Goal: Information Seeking & Learning: Understand process/instructions

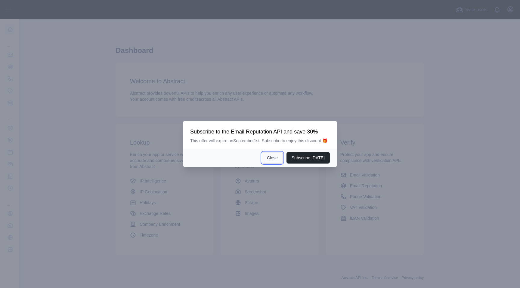
click at [273, 158] on button "Close" at bounding box center [272, 157] width 21 height 11
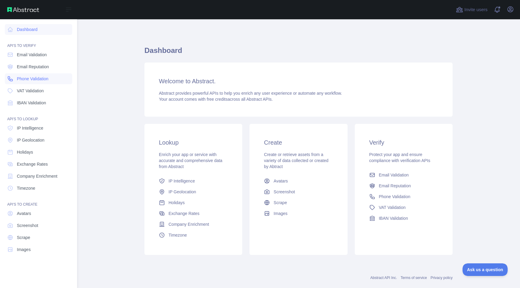
click at [50, 79] on link "Phone Validation" at bounding box center [38, 78] width 67 height 11
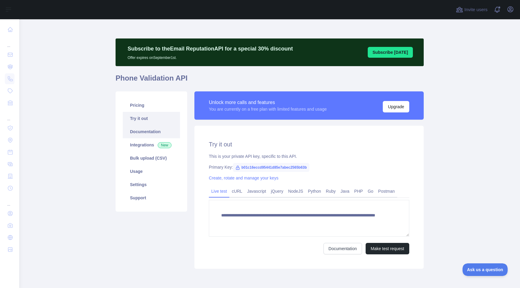
click at [150, 130] on link "Documentation" at bounding box center [151, 131] width 57 height 13
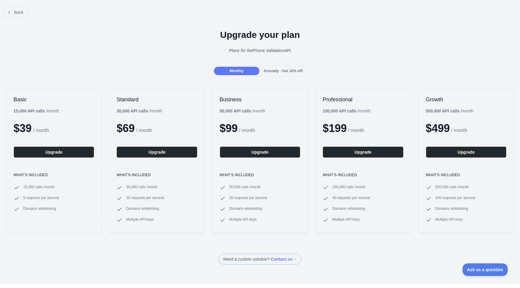
click at [283, 73] on div at bounding box center [260, 144] width 520 height 288
click at [283, 72] on span "Annually - Get 10% off!" at bounding box center [283, 71] width 39 height 4
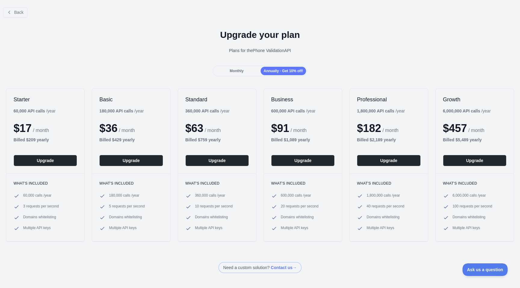
click at [253, 70] on div "Monthly" at bounding box center [236, 71] width 45 height 8
